Goal: Check status: Check status

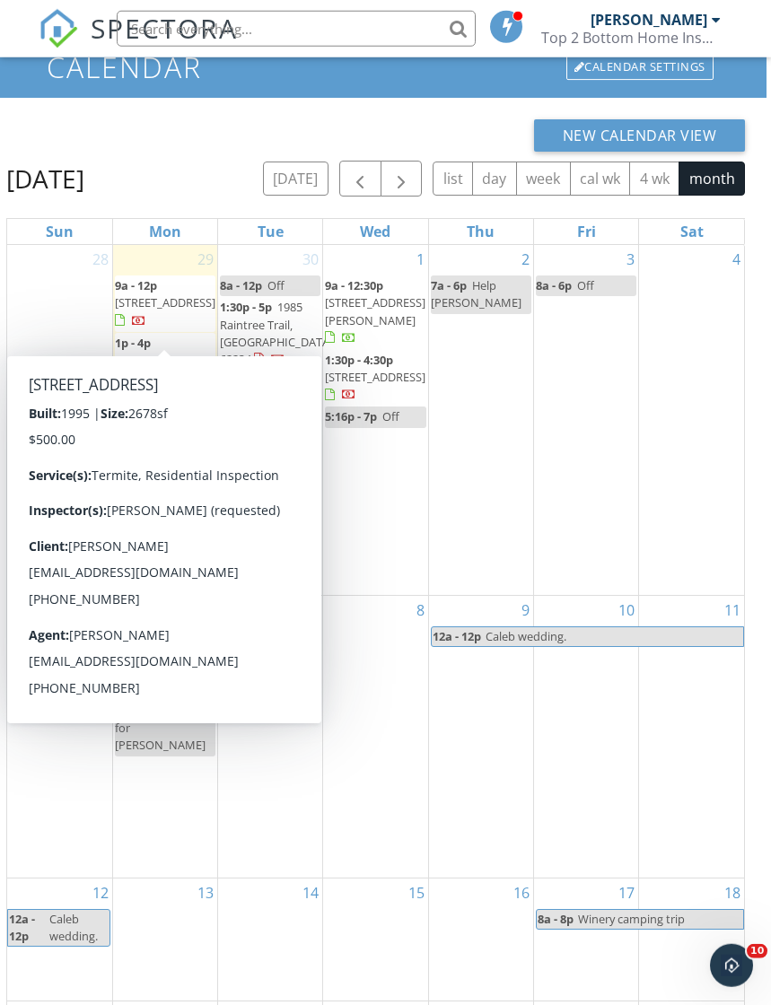
click at [175, 308] on span "[STREET_ADDRESS]" at bounding box center [165, 302] width 101 height 16
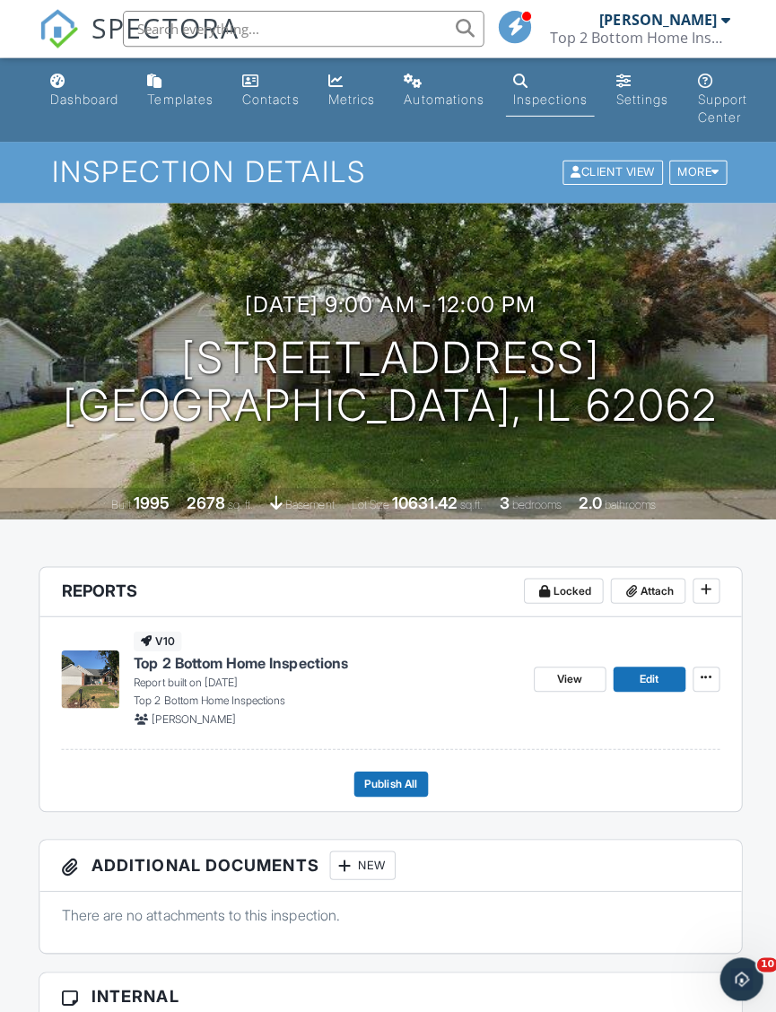
click at [716, 28] on div "[PERSON_NAME]" at bounding box center [661, 20] width 130 height 18
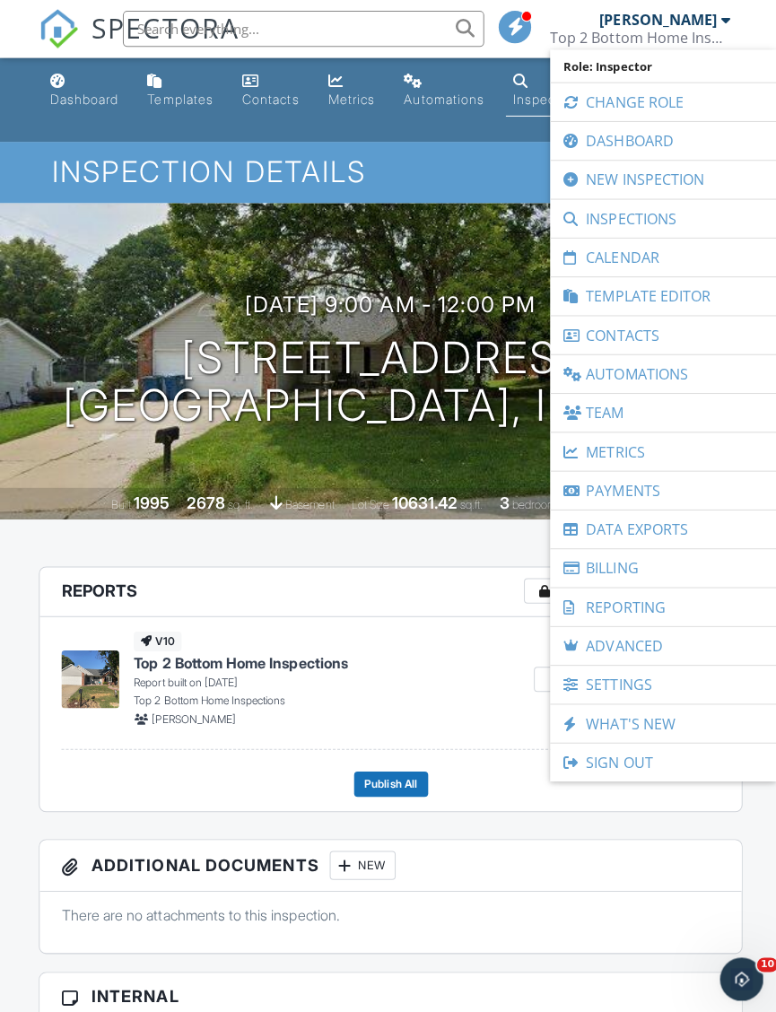
click at [683, 222] on link "Inspections" at bounding box center [659, 217] width 206 height 38
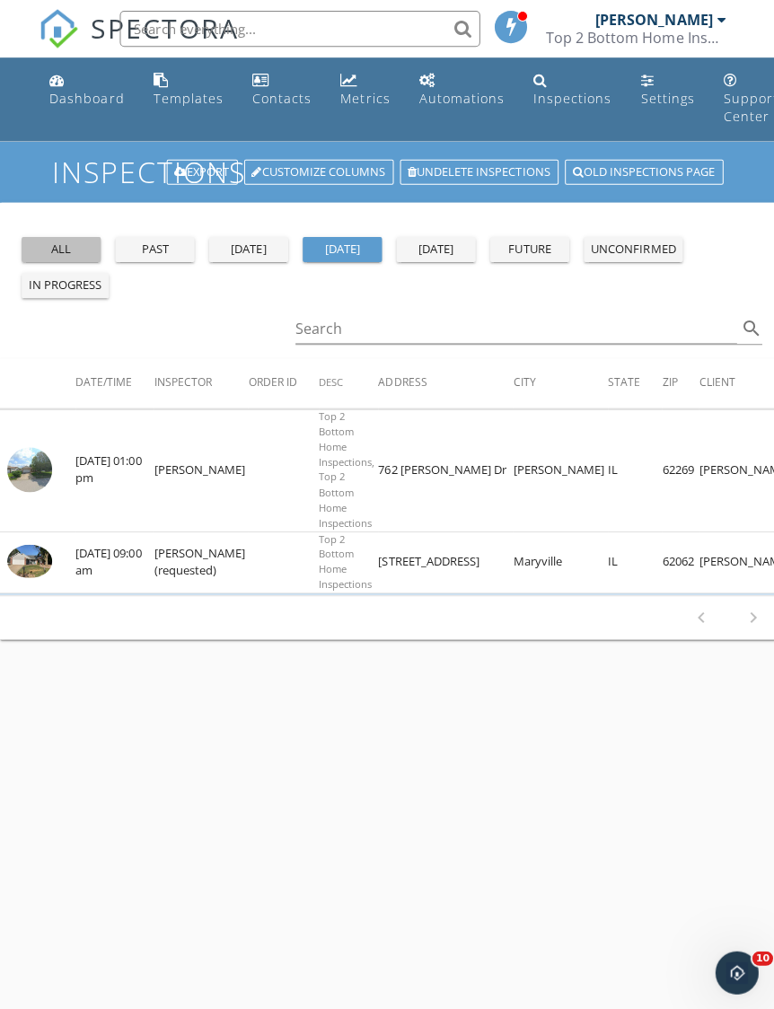
click at [66, 249] on div "all" at bounding box center [61, 249] width 65 height 18
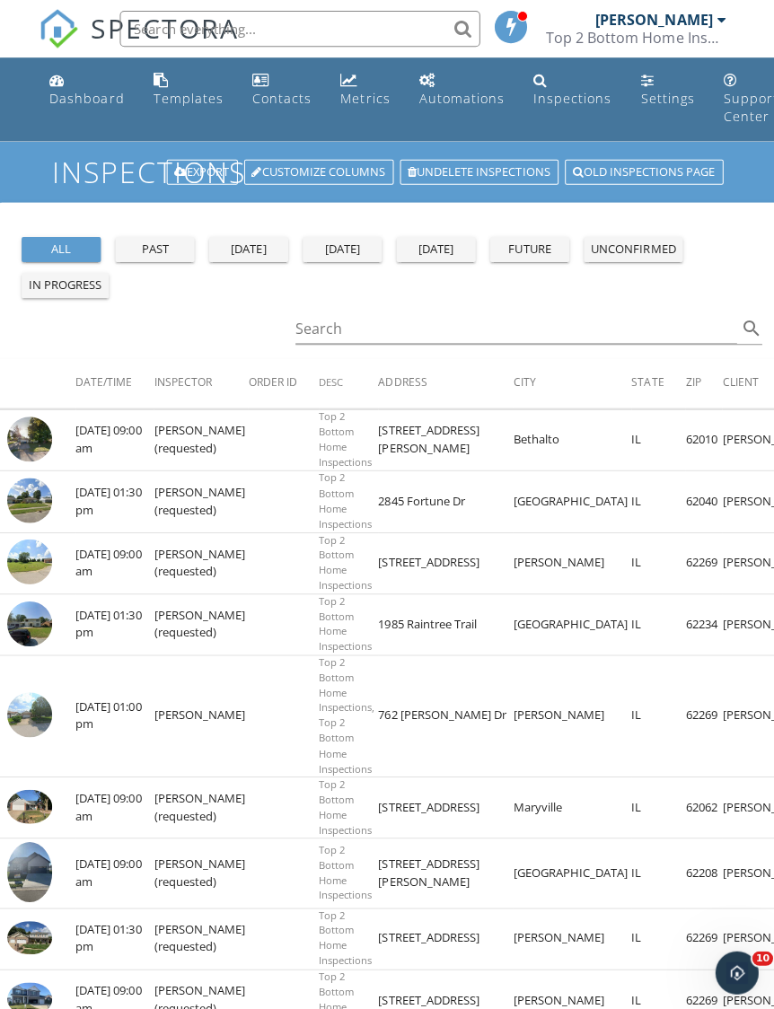
click at [412, 35] on input "text" at bounding box center [298, 29] width 359 height 36
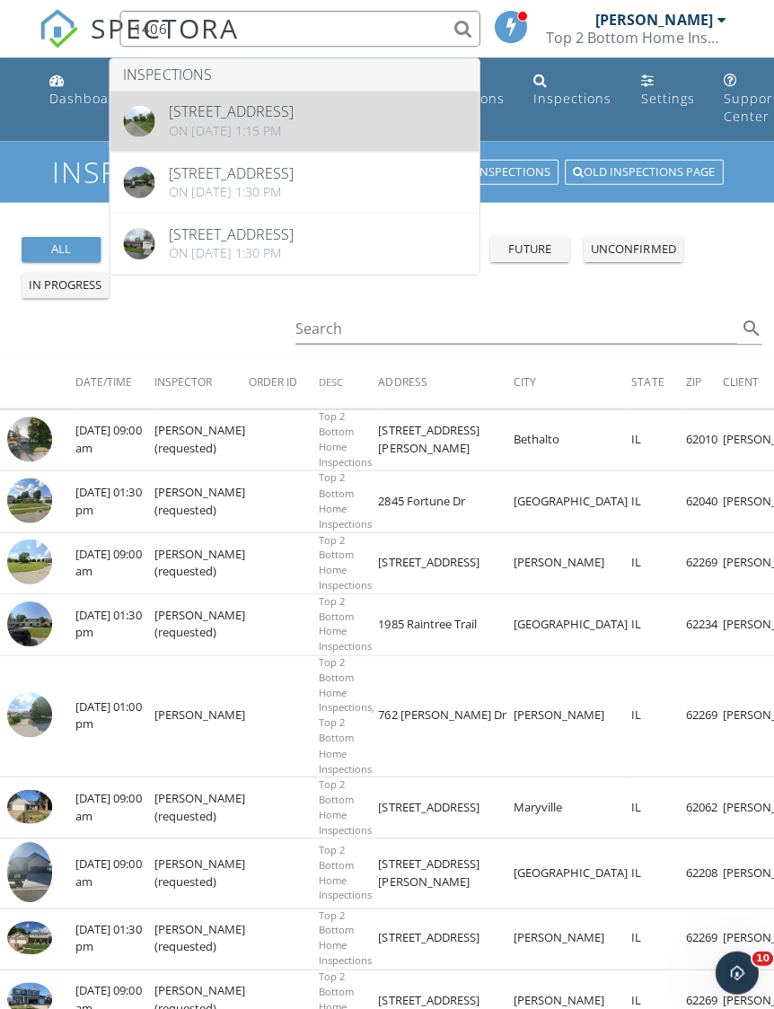
type input "1406"
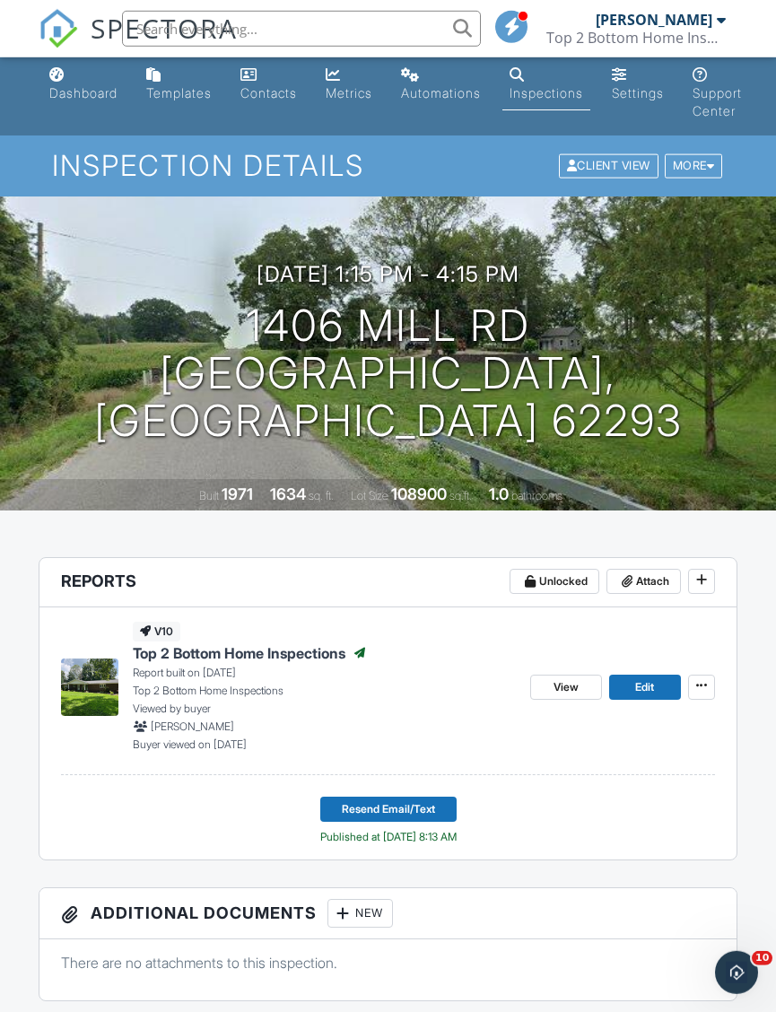
click at [558, 697] on link "View" at bounding box center [566, 687] width 72 height 25
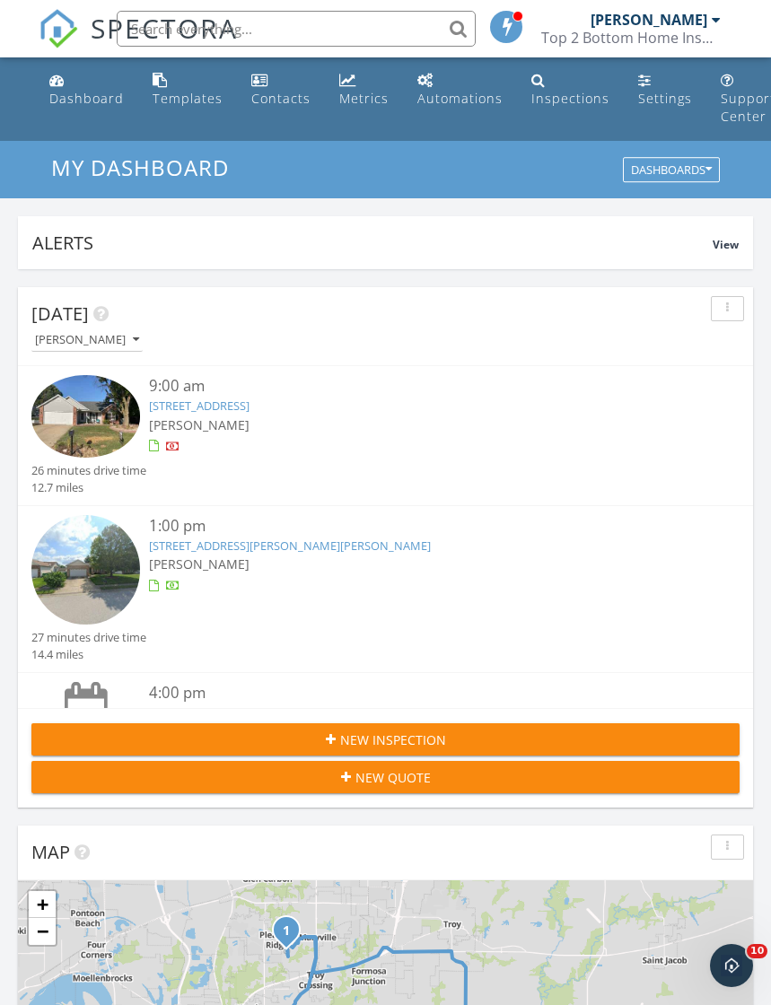
click at [133, 551] on img at bounding box center [85, 569] width 109 height 109
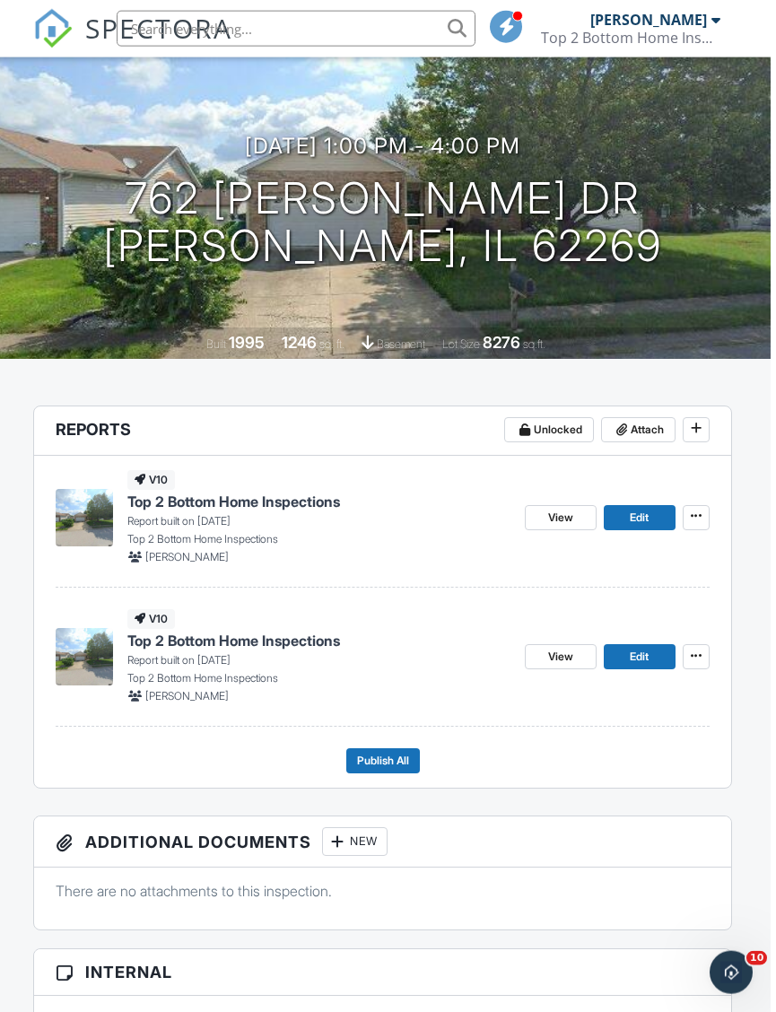
scroll to position [0, 2]
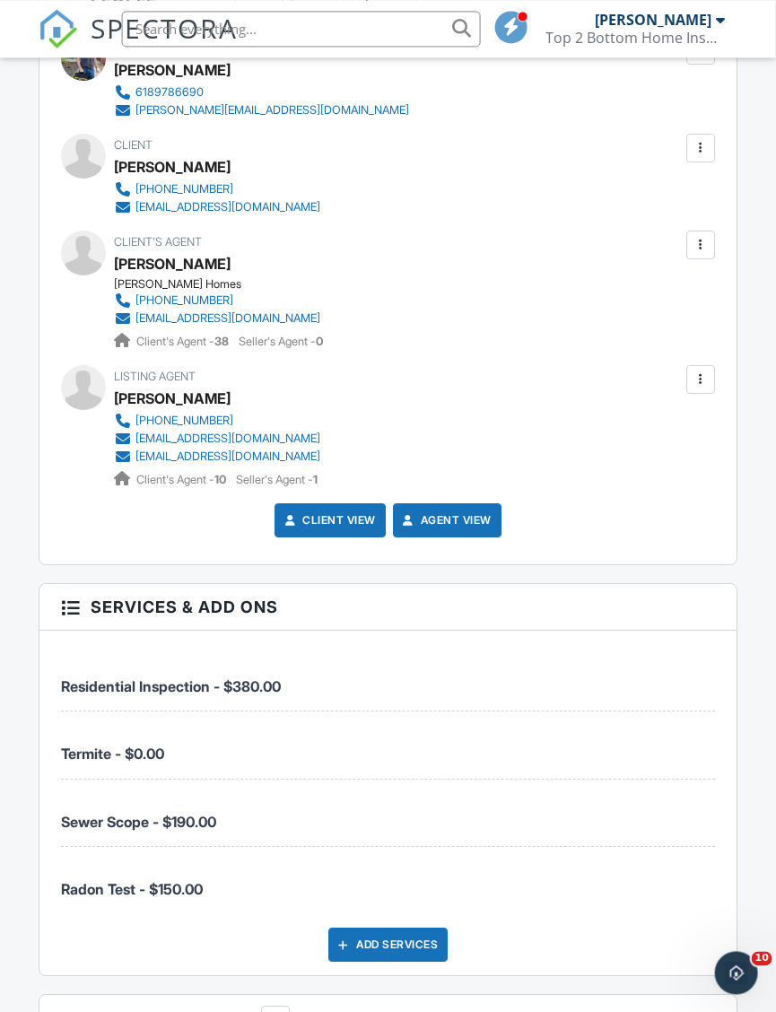
scroll to position [2241, 2]
